Goal: Task Accomplishment & Management: Complete application form

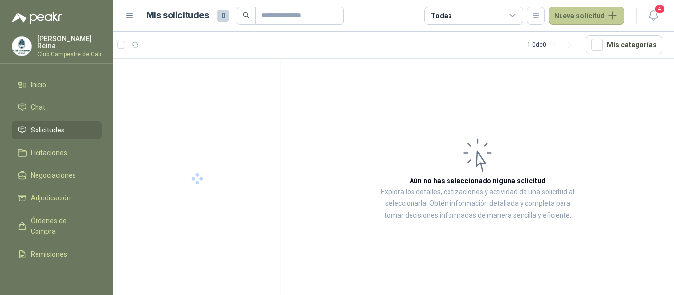
click at [581, 13] on button "Nueva solicitud" at bounding box center [585, 16] width 75 height 18
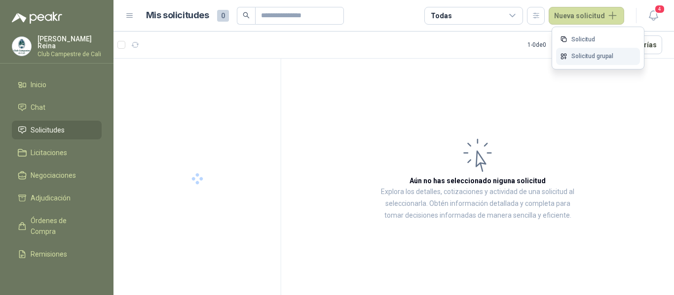
click at [572, 56] on link "Solicitud grupal" at bounding box center [598, 56] width 84 height 17
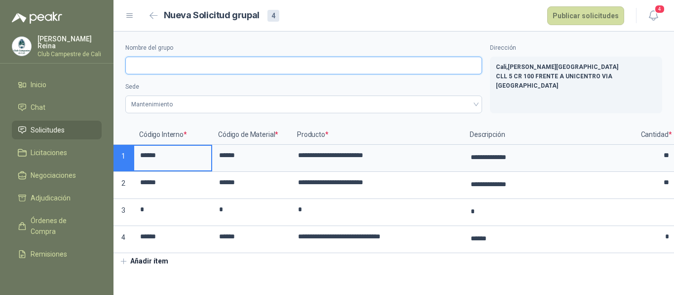
click at [139, 70] on input "Nombre del grupo" at bounding box center [303, 66] width 357 height 18
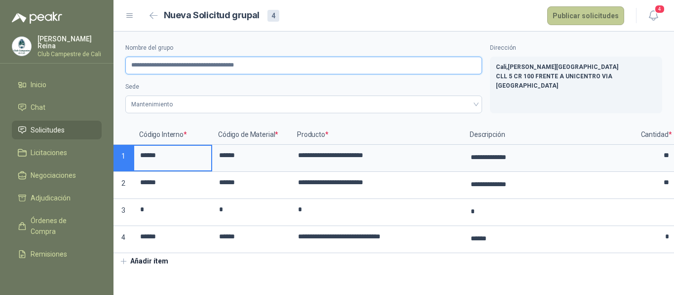
type input "**********"
click at [590, 16] on button "Publicar solicitudes" at bounding box center [585, 15] width 77 height 19
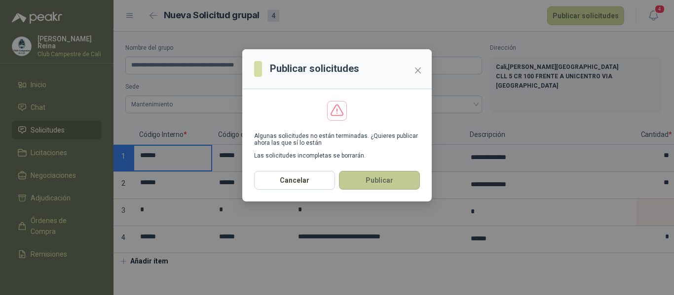
click at [350, 179] on button "Publicar" at bounding box center [379, 180] width 81 height 19
